Goal: Share content: Share content

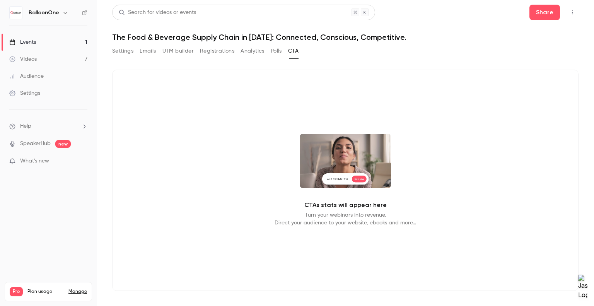
click at [209, 49] on button "Registrations" at bounding box center [217, 51] width 34 height 12
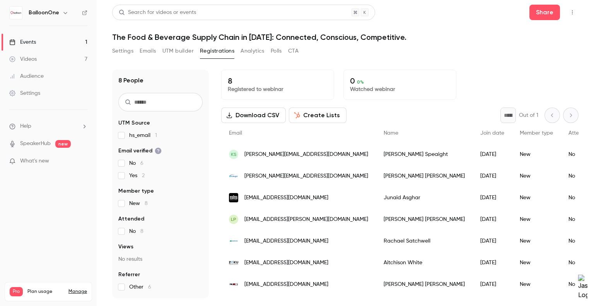
click at [168, 51] on button "UTM builder" at bounding box center [177, 51] width 31 height 12
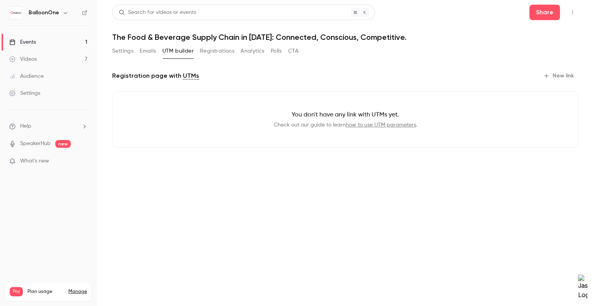
click at [146, 51] on button "Emails" at bounding box center [147, 51] width 16 height 12
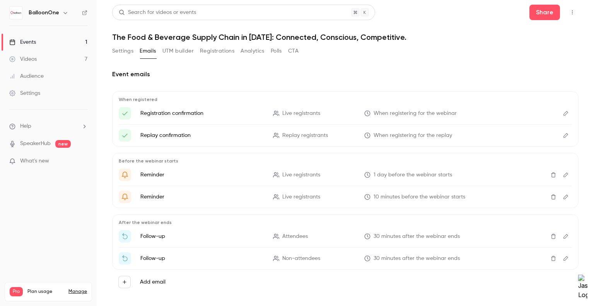
click at [249, 49] on button "Analytics" at bounding box center [252, 51] width 24 height 12
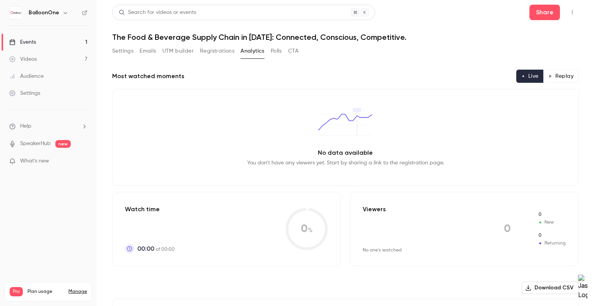
click at [281, 49] on button "Polls" at bounding box center [275, 51] width 11 height 12
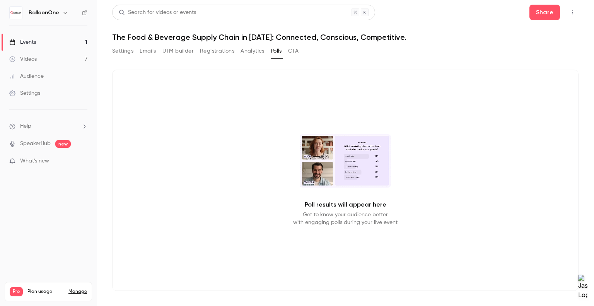
click at [238, 54] on div "Settings Emails UTM builder Registrations Analytics Polls CTA" at bounding box center [205, 51] width 186 height 12
click at [522, 17] on div "Search for videos or events Share" at bounding box center [345, 12] width 466 height 15
click at [539, 14] on button "Share" at bounding box center [544, 12] width 31 height 15
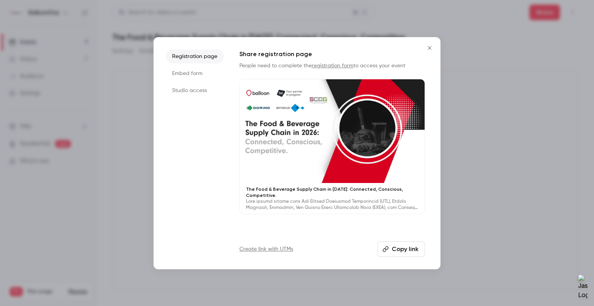
click at [196, 90] on li "Studio access" at bounding box center [195, 90] width 58 height 14
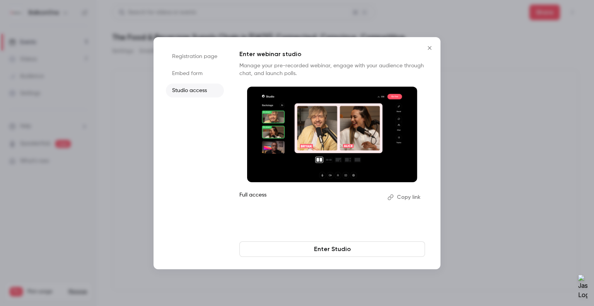
click at [177, 75] on li "Embed form" at bounding box center [195, 73] width 58 height 14
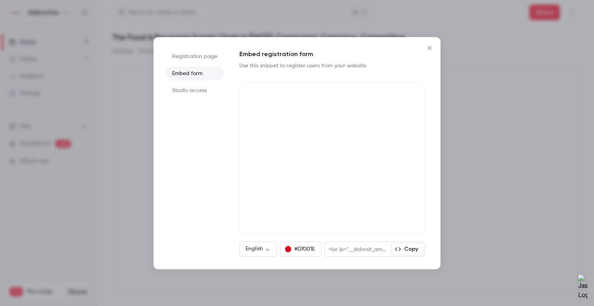
click at [409, 247] on button "Copy" at bounding box center [407, 249] width 32 height 12
